Goal: Task Accomplishment & Management: Manage account settings

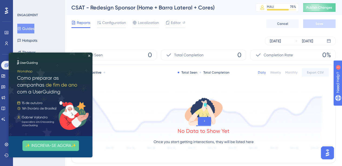
click at [91, 56] on img at bounding box center [51, 95] width 84 height 84
click at [89, 56] on icon "Close Preview" at bounding box center [89, 56] width 2 height 2
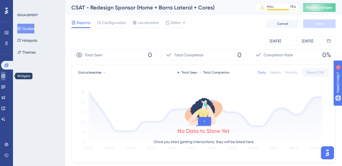
click at [5, 77] on link at bounding box center [3, 76] width 4 height 9
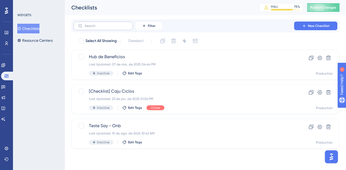
click at [94, 29] on label at bounding box center [102, 26] width 59 height 9
click at [94, 28] on input "text" at bounding box center [107, 26] width 44 height 4
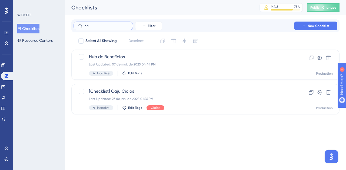
type input "car"
checkbox input "true"
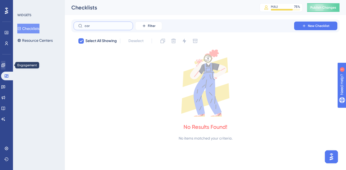
type input "car"
click at [5, 64] on link at bounding box center [3, 65] width 4 height 9
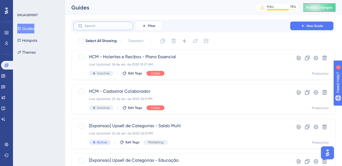
click at [95, 27] on input "text" at bounding box center [107, 26] width 44 height 4
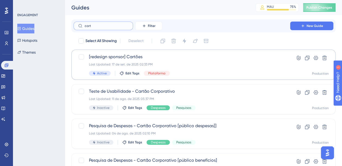
type input "cart"
click at [194, 69] on div "[redesign sponsor] Cartões Last Updated: 17 de set. de 2025 02:33 PM Active Edi…" at bounding box center [181, 65] width 185 height 22
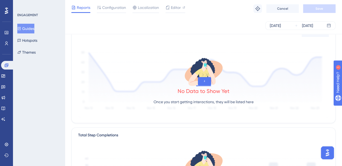
scroll to position [36, 0]
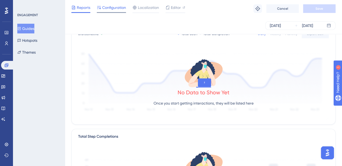
click at [120, 12] on div "Configuration" at bounding box center [111, 8] width 29 height 9
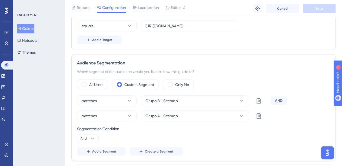
scroll to position [155, 0]
click at [9, 67] on link at bounding box center [7, 65] width 13 height 9
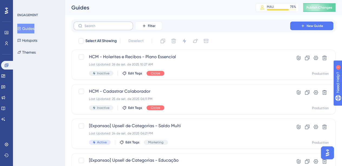
click at [114, 28] on label at bounding box center [102, 26] width 59 height 9
click at [114, 28] on input "text" at bounding box center [107, 26] width 44 height 4
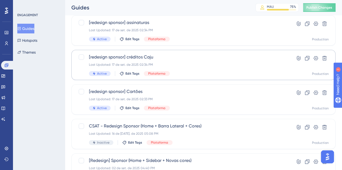
scroll to position [37, 0]
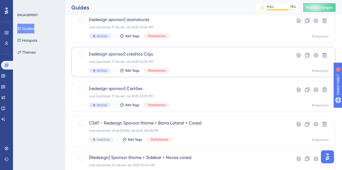
type input "redesi"
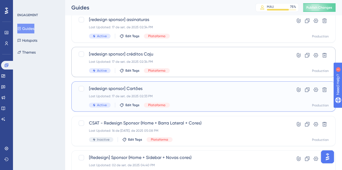
click at [178, 102] on div "[redesign sponsor] Cartões Last Updated: 17 de set. de 2025 02:33 PM Active Edi…" at bounding box center [181, 97] width 185 height 22
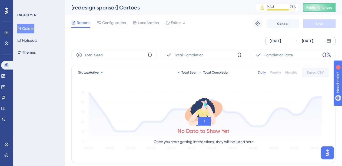
click at [281, 43] on div "[DATE]" at bounding box center [274, 41] width 11 height 6
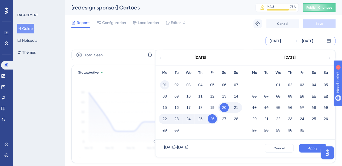
click at [167, 85] on button "01" at bounding box center [164, 84] width 9 height 9
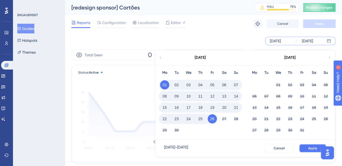
click at [315, 147] on span "Apply" at bounding box center [312, 148] width 9 height 4
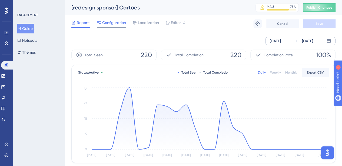
click at [106, 21] on span "Configuration" at bounding box center [114, 22] width 24 height 6
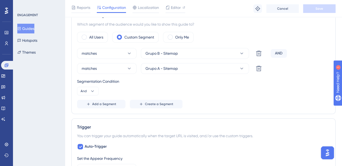
scroll to position [202, 0]
click at [164, 105] on span "Create a Segment" at bounding box center [159, 105] width 28 height 4
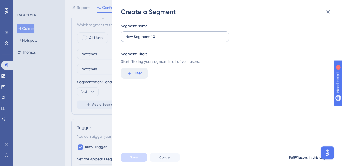
click at [176, 41] on label "New Segment-10" at bounding box center [175, 36] width 108 height 11
click at [176, 40] on input "New Segment-10" at bounding box center [174, 37] width 99 height 6
click at [176, 41] on label "New Segment-10" at bounding box center [175, 36] width 108 height 11
click at [176, 40] on input "New Segment-10" at bounding box center [174, 37] width 99 height 6
click at [176, 41] on label "New Segment-10" at bounding box center [175, 36] width 108 height 11
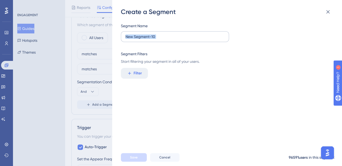
click at [176, 40] on input "New Segment-10" at bounding box center [174, 37] width 99 height 6
click at [176, 41] on label "New Segment-10" at bounding box center [175, 36] width 108 height 11
click at [176, 40] on input "New Segment-10" at bounding box center [174, 37] width 99 height 6
click at [176, 41] on label "New Segment-10" at bounding box center [175, 36] width 108 height 11
click at [176, 40] on input "New Segment-10" at bounding box center [174, 37] width 99 height 6
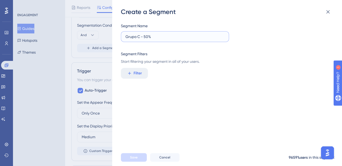
scroll to position [259, 0]
click at [140, 37] on input "Grupo C - 50%" at bounding box center [174, 37] width 99 height 6
type input "Grupo D - 50%"
click at [138, 76] on span "Filter" at bounding box center [137, 73] width 8 height 6
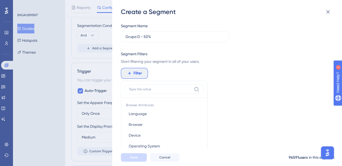
scroll to position [50, 0]
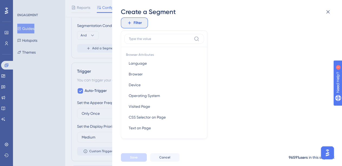
click at [233, 120] on div "Segment Name Grupo D - 50% Segment Filters Start filtering your segment in all …" at bounding box center [230, 82] width 218 height 133
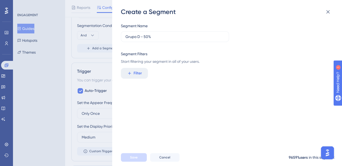
scroll to position [0, 0]
click at [330, 11] on icon at bounding box center [327, 12] width 6 height 6
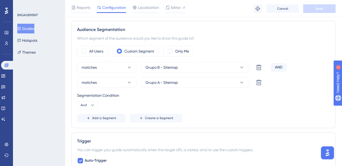
scroll to position [188, 0]
click at [107, 120] on span "Add a Segment" at bounding box center [104, 118] width 24 height 4
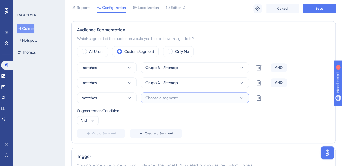
click at [158, 97] on span "Choose a segment" at bounding box center [161, 98] width 32 height 6
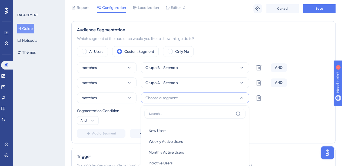
scroll to position [235, 0]
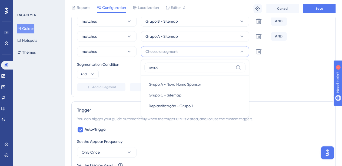
type input "grupo"
click at [158, 97] on div "Grupo C - Sitemap Grupo C - Sitemap" at bounding box center [194, 95] width 92 height 11
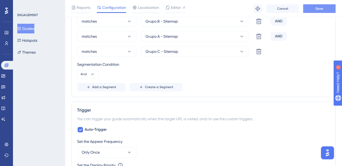
click at [315, 7] on span "Save" at bounding box center [319, 8] width 8 height 4
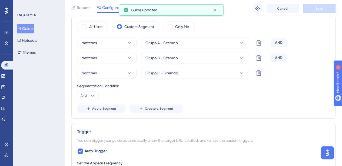
scroll to position [213, 0]
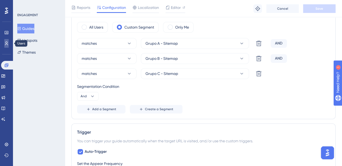
click at [8, 41] on icon at bounding box center [6, 43] width 4 height 4
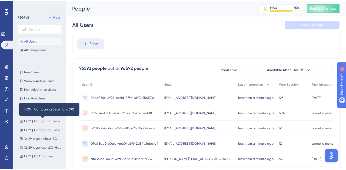
scroll to position [120, 0]
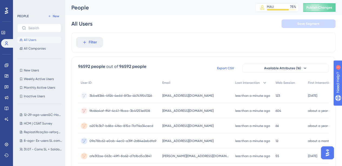
click at [225, 67] on span "Export CSV" at bounding box center [225, 68] width 17 height 4
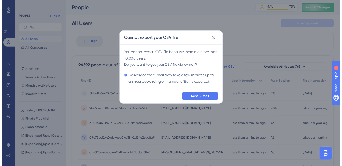
scroll to position [0, 0]
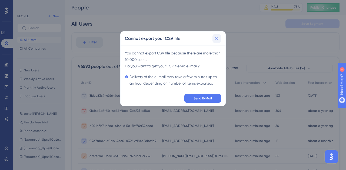
click at [218, 36] on icon at bounding box center [216, 38] width 5 height 5
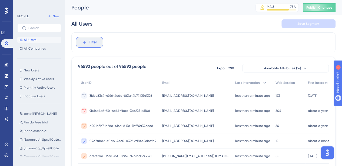
click at [90, 39] on span "Filter" at bounding box center [93, 42] width 8 height 6
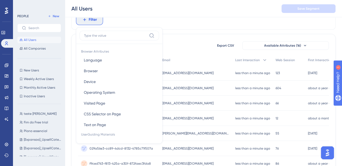
scroll to position [68, 0]
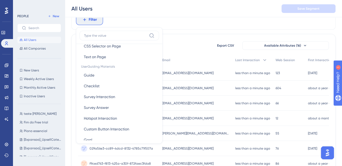
click at [200, 25] on div "Filter Browser Attributes Language Language Browser Browser Device Device Opera…" at bounding box center [203, 20] width 264 height 20
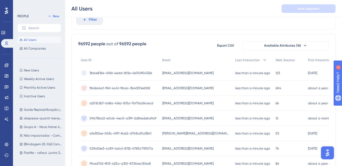
scroll to position [246, 0]
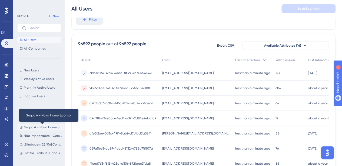
click at [38, 129] on span "Grupo A - Nova Home Sponsor" at bounding box center [43, 127] width 38 height 4
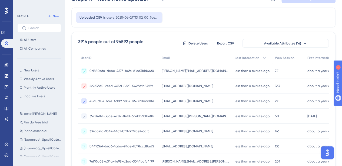
scroll to position [0, 0]
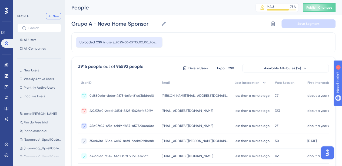
click at [58, 15] on span "New" at bounding box center [56, 16] width 6 height 4
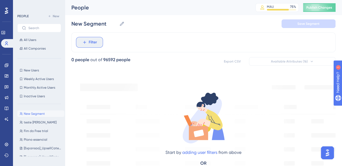
click at [97, 44] on button "Filter" at bounding box center [89, 42] width 27 height 11
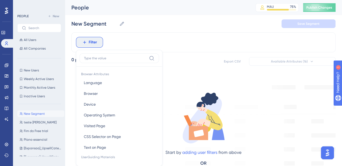
scroll to position [25, 0]
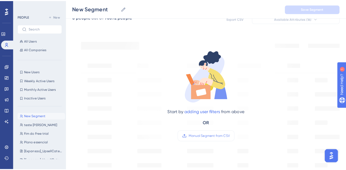
scroll to position [46, 0]
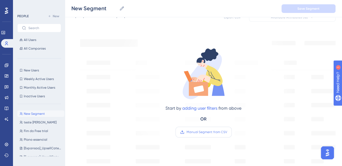
click at [215, 130] on span "Manual Segment from CSV" at bounding box center [206, 132] width 40 height 4
click at [227, 132] on input "Manual Segment from CSV" at bounding box center [227, 132] width 0 height 0
click at [193, 131] on span "Manual Segment from CSV" at bounding box center [206, 132] width 40 height 4
click at [227, 132] on input "Manual Segment from CSV" at bounding box center [227, 132] width 0 height 0
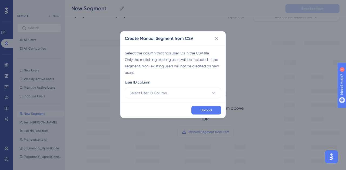
click at [183, 99] on div "Select the column that has User IDs in the CSV file. Only the matching existing…" at bounding box center [172, 74] width 105 height 57
click at [185, 95] on button "Select User ID Column" at bounding box center [173, 93] width 96 height 11
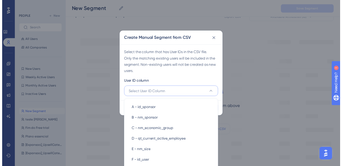
scroll to position [85, 0]
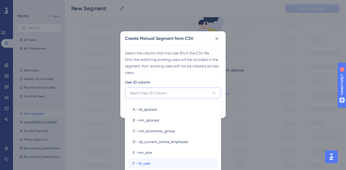
click at [178, 162] on div "F - id_user F - id_user" at bounding box center [173, 163] width 80 height 11
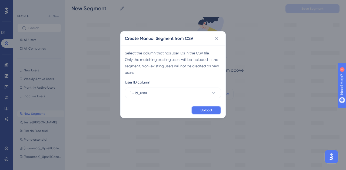
click at [204, 109] on span "Upload" at bounding box center [205, 110] width 11 height 4
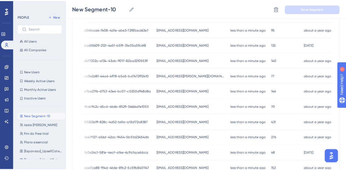
scroll to position [0, 0]
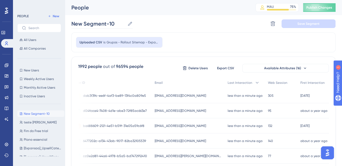
click at [129, 25] on icon at bounding box center [129, 23] width 5 height 5
click at [125, 25] on input "New Segment-10" at bounding box center [98, 24] width 54 height 8
click at [112, 23] on input "New Segment-10" at bounding box center [98, 24] width 54 height 8
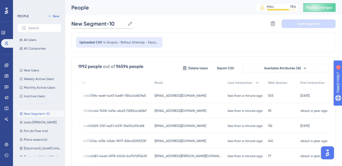
click at [112, 23] on input "New Segment-10" at bounding box center [98, 24] width 54 height 8
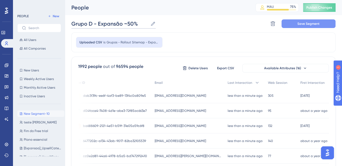
type input "Grupo D - Expansão ~50%"
click at [298, 21] on button "Save Segment" at bounding box center [308, 23] width 54 height 9
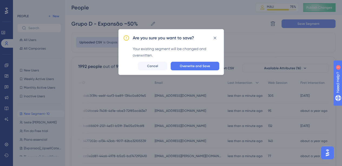
scroll to position [0, 2]
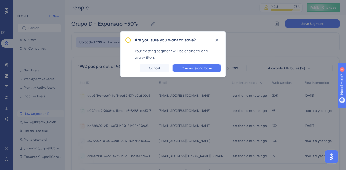
click at [213, 64] on button "Overwrite and Save" at bounding box center [196, 68] width 49 height 9
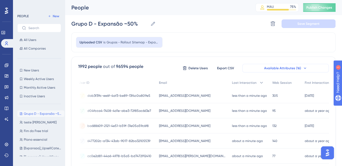
click at [283, 66] on span "Available Attributes (16)" at bounding box center [282, 68] width 37 height 4
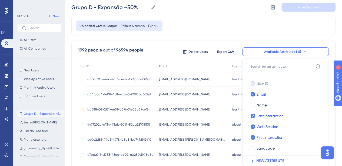
scroll to position [46, 0]
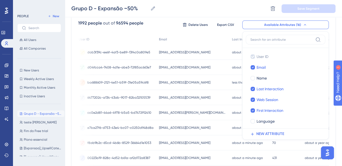
click at [229, 57] on div "about a minute ago [DATE] 10:50" at bounding box center [249, 52] width 40 height 15
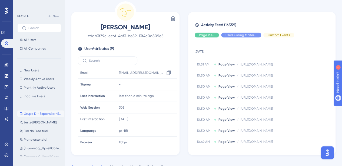
scroll to position [33, 0]
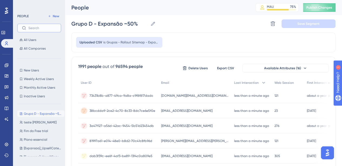
click at [38, 27] on input "text" at bounding box center [42, 28] width 28 height 4
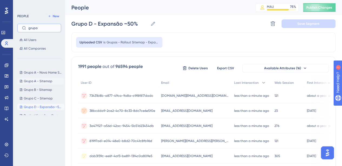
type input "grupo"
click at [37, 78] on button "Grupo A - Sitemap Grupo A - Sitemap" at bounding box center [40, 81] width 47 height 6
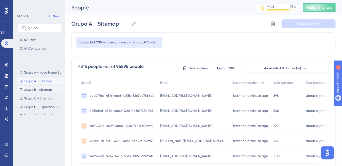
click at [40, 93] on button "Grupo B - Sitemap Grupo B - Sitemap" at bounding box center [40, 90] width 47 height 6
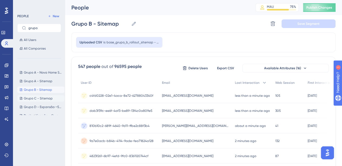
click at [40, 98] on span "Grupo C - Sitemap" at bounding box center [38, 98] width 29 height 4
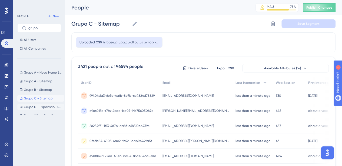
click at [45, 104] on button "Grupo D - Expansão ~50% Grupo D - Expansão ~50%" at bounding box center [40, 107] width 47 height 6
type input "Grupo D - Expansão ~50%"
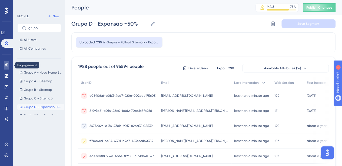
click at [9, 69] on link at bounding box center [6, 65] width 4 height 9
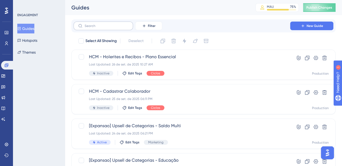
click at [107, 29] on label at bounding box center [102, 26] width 59 height 9
click at [107, 28] on input "text" at bounding box center [107, 26] width 44 height 4
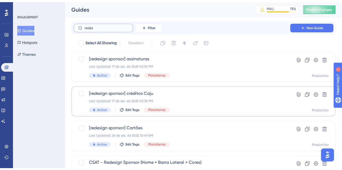
scroll to position [37, 0]
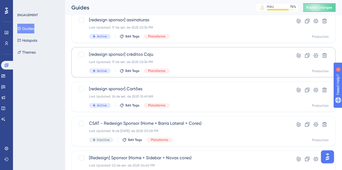
type input "redes"
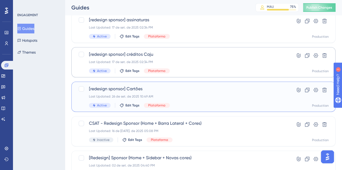
click at [153, 90] on span "[redesign sponsor] Cartões" at bounding box center [181, 89] width 185 height 6
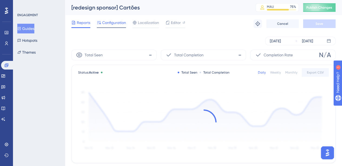
click at [119, 25] on span "Configuration" at bounding box center [114, 22] width 24 height 6
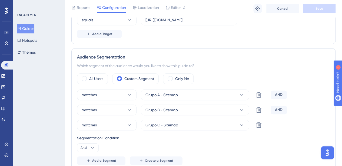
scroll to position [174, 0]
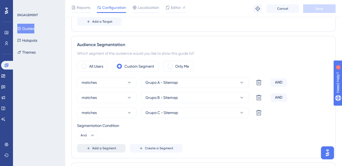
click at [102, 146] on span "Add a Segment" at bounding box center [104, 148] width 24 height 4
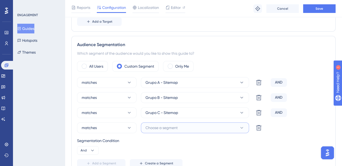
click at [181, 129] on button "Choose a segment" at bounding box center [195, 128] width 108 height 11
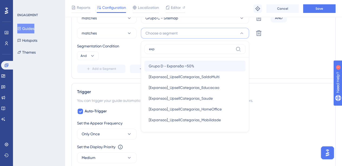
type input "exp"
click at [191, 65] on span "Grupo D - Expansão ~50%" at bounding box center [170, 66] width 45 height 6
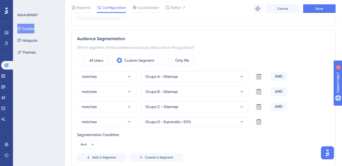
scroll to position [179, 0]
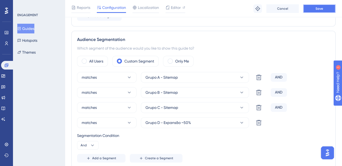
click at [309, 11] on button "Save" at bounding box center [319, 8] width 32 height 9
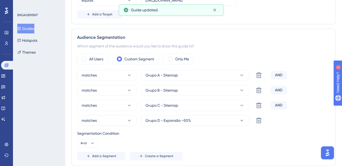
scroll to position [0, 0]
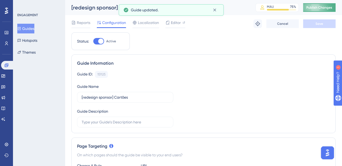
click at [325, 10] on button "Publish Changes" at bounding box center [319, 7] width 32 height 9
click at [1, 66] on div "Performance Users Engagement Widgets Feedback Product Updates Knowledge Base AI…" at bounding box center [6, 83] width 13 height 166
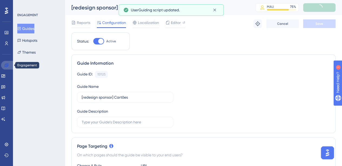
click at [7, 66] on icon at bounding box center [7, 65] width 4 height 4
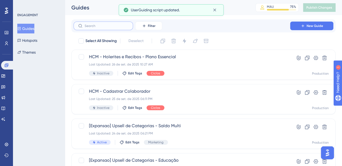
click at [99, 27] on input "text" at bounding box center [107, 26] width 44 height 4
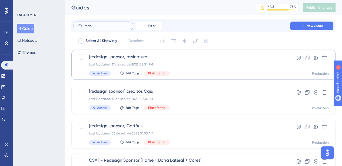
type input "rede"
click at [158, 62] on div "[redesign sponsor] assinaturas Last Updated: 17 de set. de 2025 02:34 PM Active…" at bounding box center [181, 65] width 185 height 22
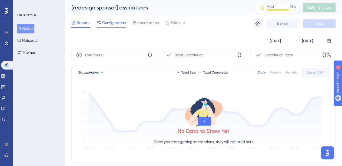
click at [110, 25] on span "Configuration" at bounding box center [114, 22] width 24 height 6
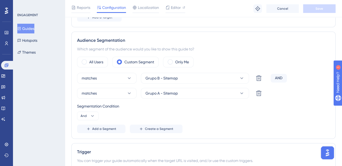
scroll to position [178, 0]
click at [100, 132] on div "Audience Segmentation Which segment of the audience would you like to show this…" at bounding box center [203, 84] width 264 height 107
click at [106, 129] on span "Add a Segment" at bounding box center [104, 129] width 24 height 4
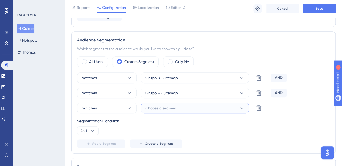
click at [156, 107] on span "Choose a segment" at bounding box center [161, 108] width 32 height 6
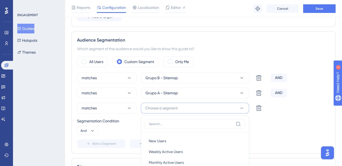
scroll to position [253, 0]
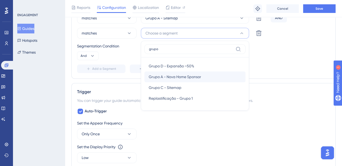
type input "grupo"
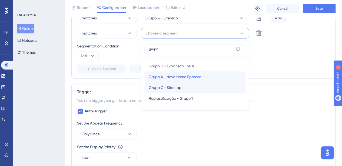
drag, startPoint x: 186, startPoint y: 80, endPoint x: 185, endPoint y: 87, distance: 6.4
click at [185, 87] on div "Grupo D - Expansão ~50% Grupo D - Expansão ~50% Grupo A - Nova Home Sponsor Gru…" at bounding box center [194, 82] width 101 height 43
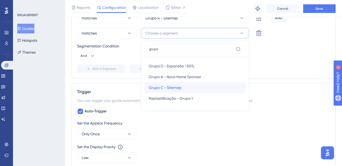
click at [185, 87] on div "Grupo C - Sitemap Grupo C - Sitemap" at bounding box center [194, 87] width 92 height 11
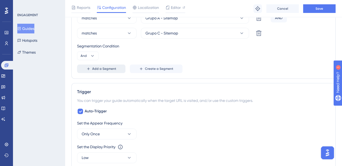
click at [107, 69] on span "Add a Segment" at bounding box center [104, 69] width 24 height 4
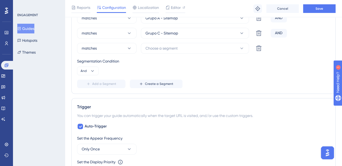
click at [166, 53] on div "matches Grupo B - Sitemap Delete AND matches Grupo A - Sitemap Delete AND match…" at bounding box center [203, 43] width 252 height 91
click at [170, 49] on span "Choose a segment" at bounding box center [161, 48] width 32 height 6
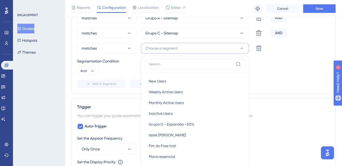
scroll to position [270, 0]
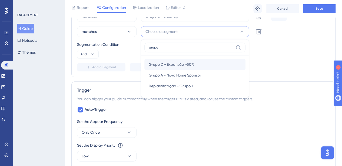
type input "grupo"
click at [172, 61] on span "Grupo D - Expansão ~50%" at bounding box center [170, 64] width 45 height 6
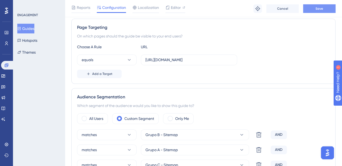
scroll to position [116, 0]
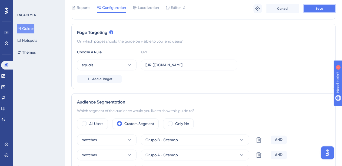
click at [318, 6] on button "Save" at bounding box center [319, 8] width 32 height 9
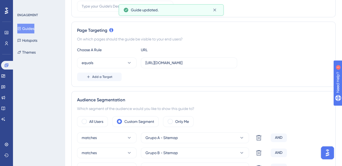
scroll to position [0, 0]
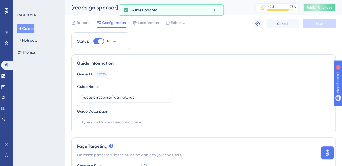
click at [320, 7] on span "Publish Changes" at bounding box center [319, 7] width 26 height 4
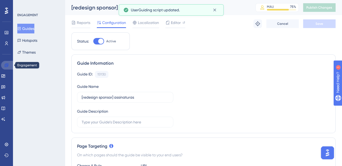
click at [4, 64] on link at bounding box center [7, 65] width 13 height 9
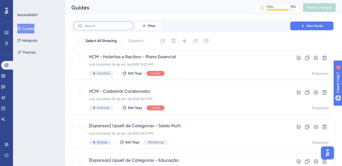
click at [102, 27] on input "text" at bounding box center [107, 26] width 44 height 4
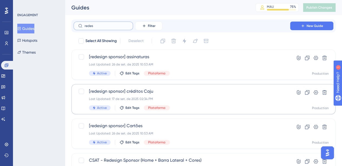
type input "redes"
click at [192, 98] on div "Last Updated: 17 de set. de 2025 02:34 PM" at bounding box center [181, 99] width 185 height 4
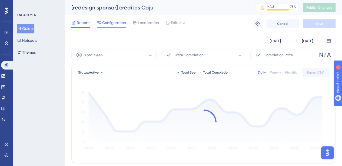
click at [123, 22] on span "Configuration" at bounding box center [114, 22] width 24 height 6
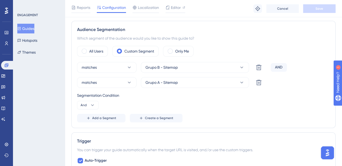
scroll to position [190, 0]
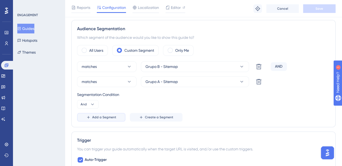
click at [104, 119] on span "Add a Segment" at bounding box center [104, 117] width 24 height 4
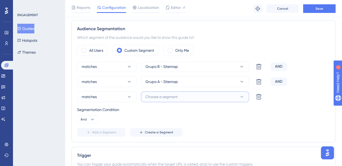
click at [171, 100] on button "Choose a segment" at bounding box center [195, 97] width 108 height 11
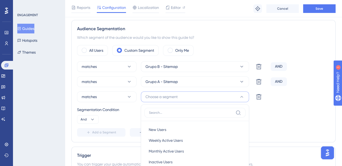
scroll to position [253, 0]
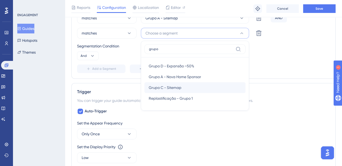
type input "grupo"
click at [181, 82] on div "Grupo C - Sitemap Grupo C - Sitemap" at bounding box center [194, 87] width 92 height 11
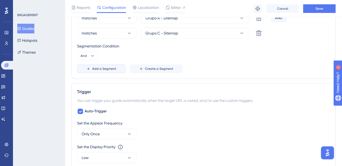
click at [106, 67] on span "Add a Segment" at bounding box center [104, 69] width 24 height 4
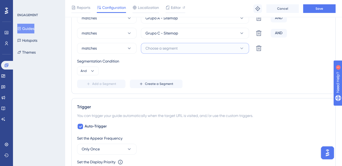
click at [163, 48] on span "Choose a segment" at bounding box center [161, 48] width 32 height 6
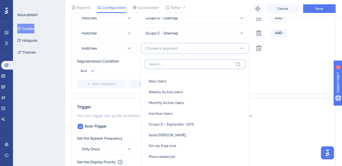
scroll to position [276, 0]
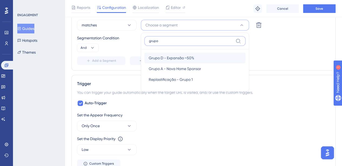
type input "grupo"
click at [173, 55] on span "Grupo D - Expansão ~50%" at bounding box center [170, 58] width 45 height 6
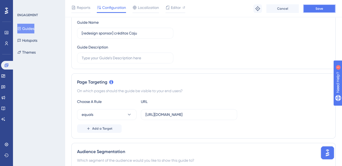
scroll to position [64, 0]
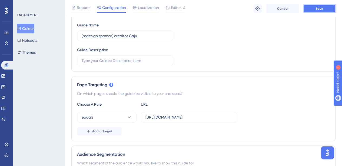
click at [309, 10] on button "Save" at bounding box center [319, 8] width 32 height 9
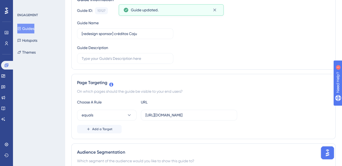
scroll to position [0, 0]
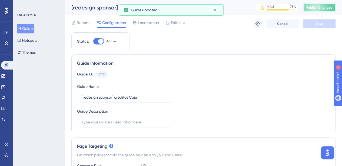
click at [322, 10] on button "Publish Changes" at bounding box center [319, 7] width 32 height 9
